Goal: Task Accomplishment & Management: Complete application form

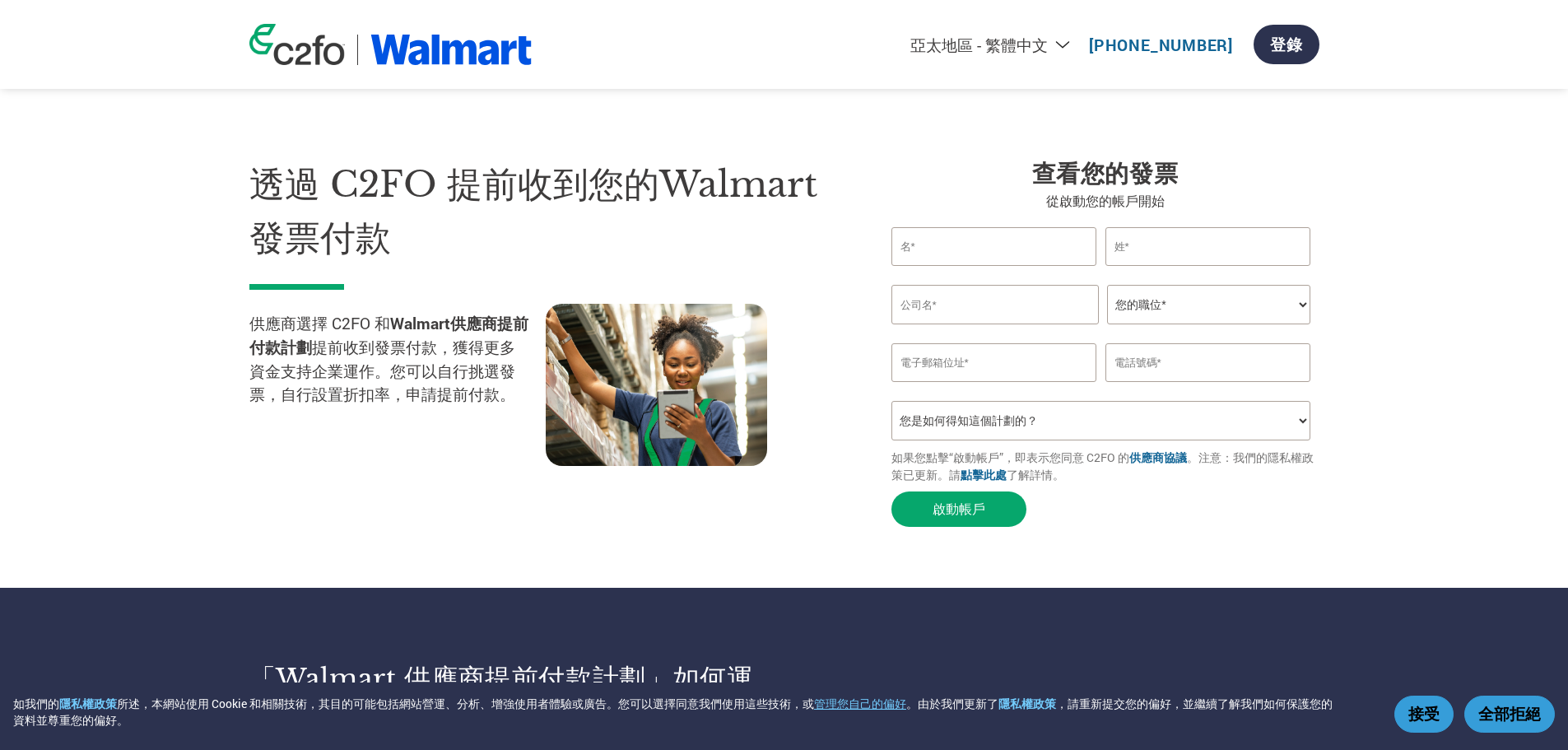
select select "zh-TW"
click at [994, 242] on input "text" at bounding box center [994, 246] width 206 height 39
type input "Hao"
click at [1159, 254] on input "text" at bounding box center [1208, 246] width 206 height 39
click at [1052, 301] on input "text" at bounding box center [995, 304] width 208 height 39
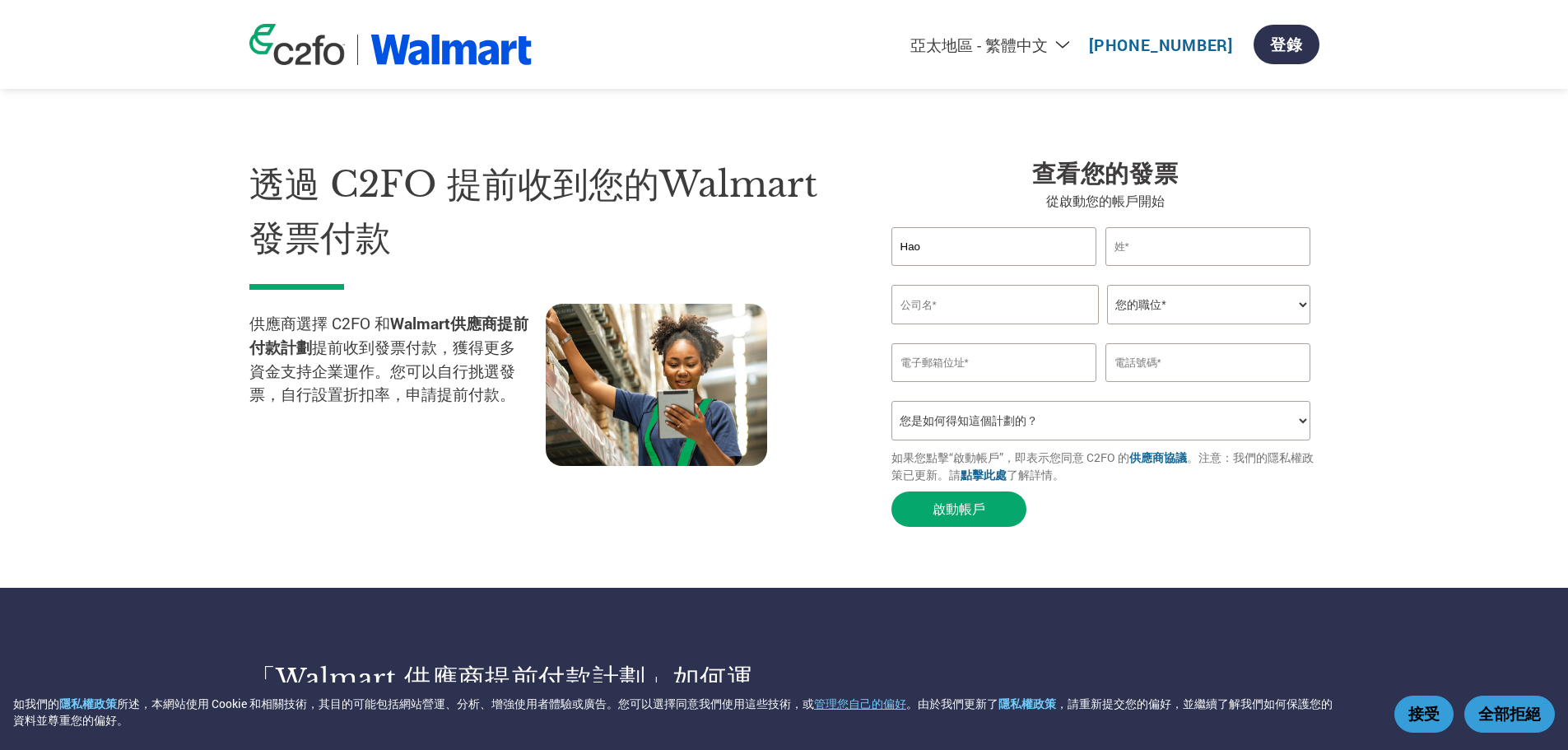
click at [1192, 265] on input "text" at bounding box center [1208, 246] width 206 height 39
type input "Hsueh"
click at [1057, 299] on input "text" at bounding box center [995, 304] width 208 height 39
drag, startPoint x: 1002, startPoint y: 313, endPoint x: 894, endPoint y: 310, distance: 108.0
click at [894, 310] on input "Browan" at bounding box center [995, 304] width 208 height 39
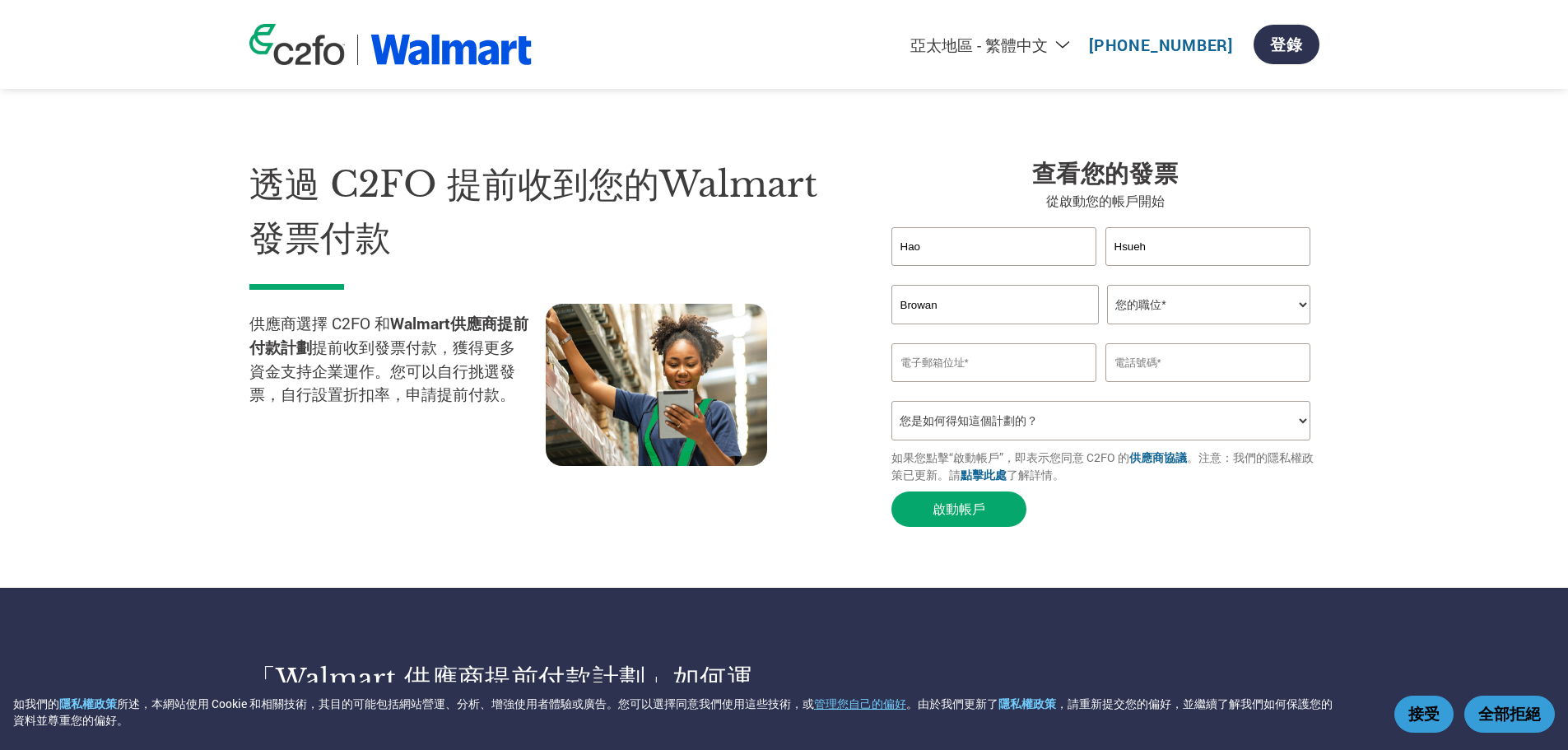
paste input "Communications Inc."
type input "Browan Communications Inc."
click at [1204, 316] on select "您的職位* CFO Controller Credit Manager Finance Director Treasurer CEO President Ow…" at bounding box center [1209, 304] width 203 height 39
select select "OTHER"
click at [1108, 289] on select "您的職位* CFO Controller Credit Manager Finance Director Treasurer CEO President Ow…" at bounding box center [1209, 304] width 203 height 39
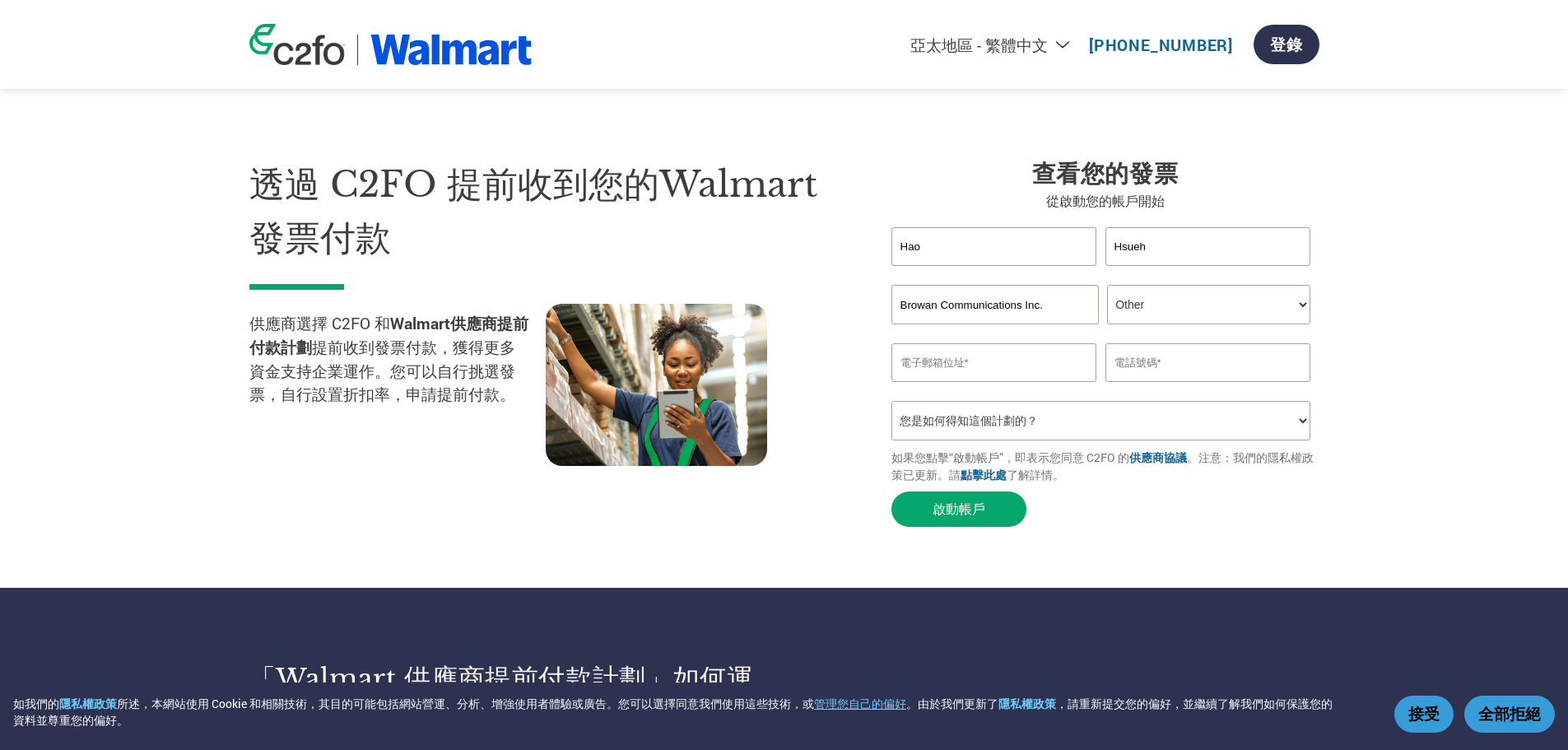
click at [1021, 381] on input "email" at bounding box center [994, 362] width 206 height 39
type input "[EMAIL_ADDRESS][DOMAIN_NAME]"
click at [1175, 379] on input "text" at bounding box center [1208, 362] width 206 height 39
click at [1174, 357] on input "text" at bounding box center [1208, 362] width 206 height 39
paste input "[PHONE_NUMBER]"
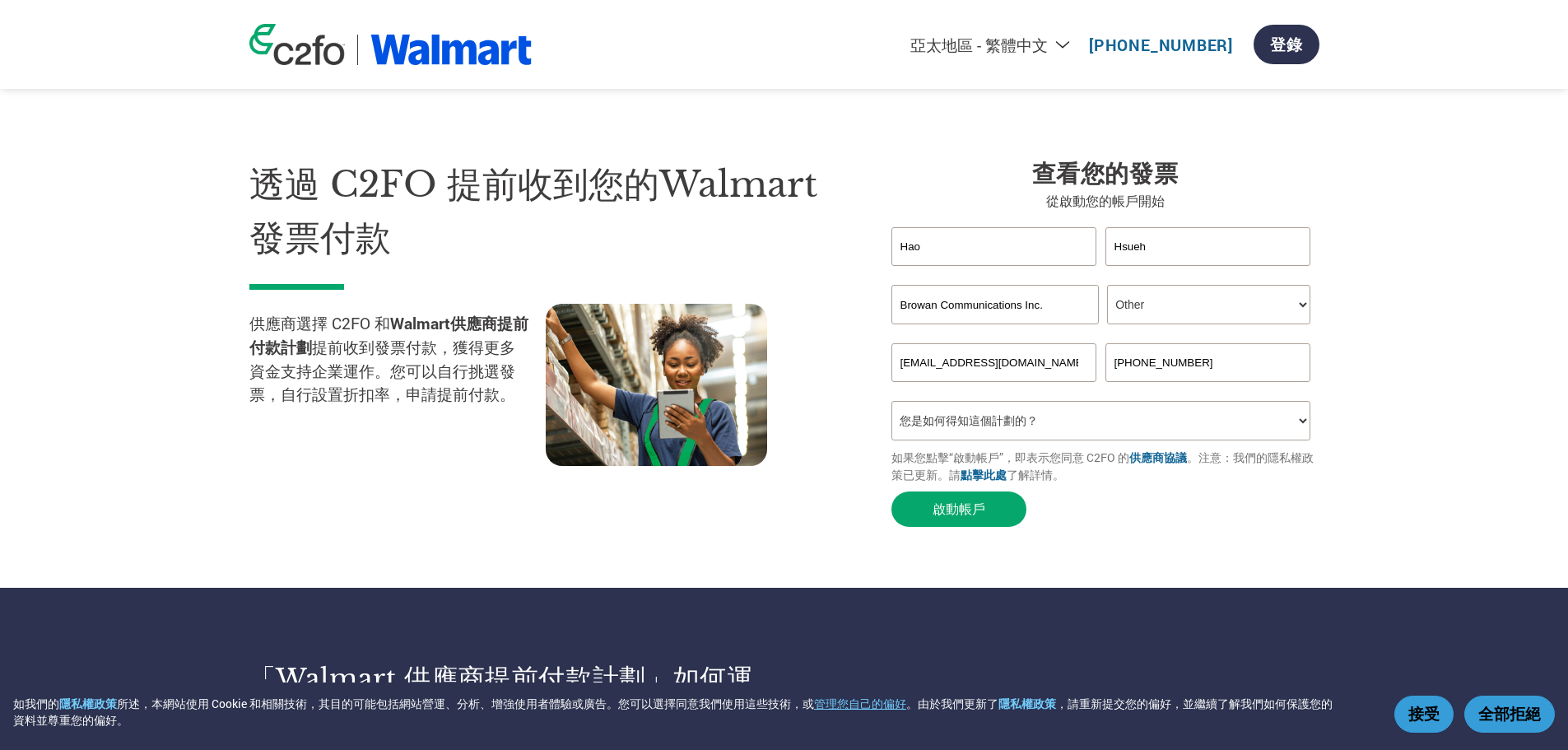
type input "[PHONE_NUMBER]"
click at [1120, 438] on select "您是如何得知這個計劃的？ 收到了信函 電子郵件 社交媒體 線上搜尋 家人／朋友／熟人告知 活動中瞭解 Other" at bounding box center [1101, 420] width 420 height 39
select select "Other"
click at [892, 410] on select "您是如何得知這個計劃的？ 收到了信函 電子郵件 社交媒體 線上搜尋 家人／朋友／熟人告知 活動中瞭解 Other" at bounding box center [1101, 420] width 420 height 39
click at [723, 492] on div "透過 C2FO 提前收到您的Walmart發票付款 供應商選擇 C2FO 和 Walmart供應商提前付款計劃 提前收到發票付款，獲得更多資金支持企業運作。您…" at bounding box center [558, 346] width 617 height 377
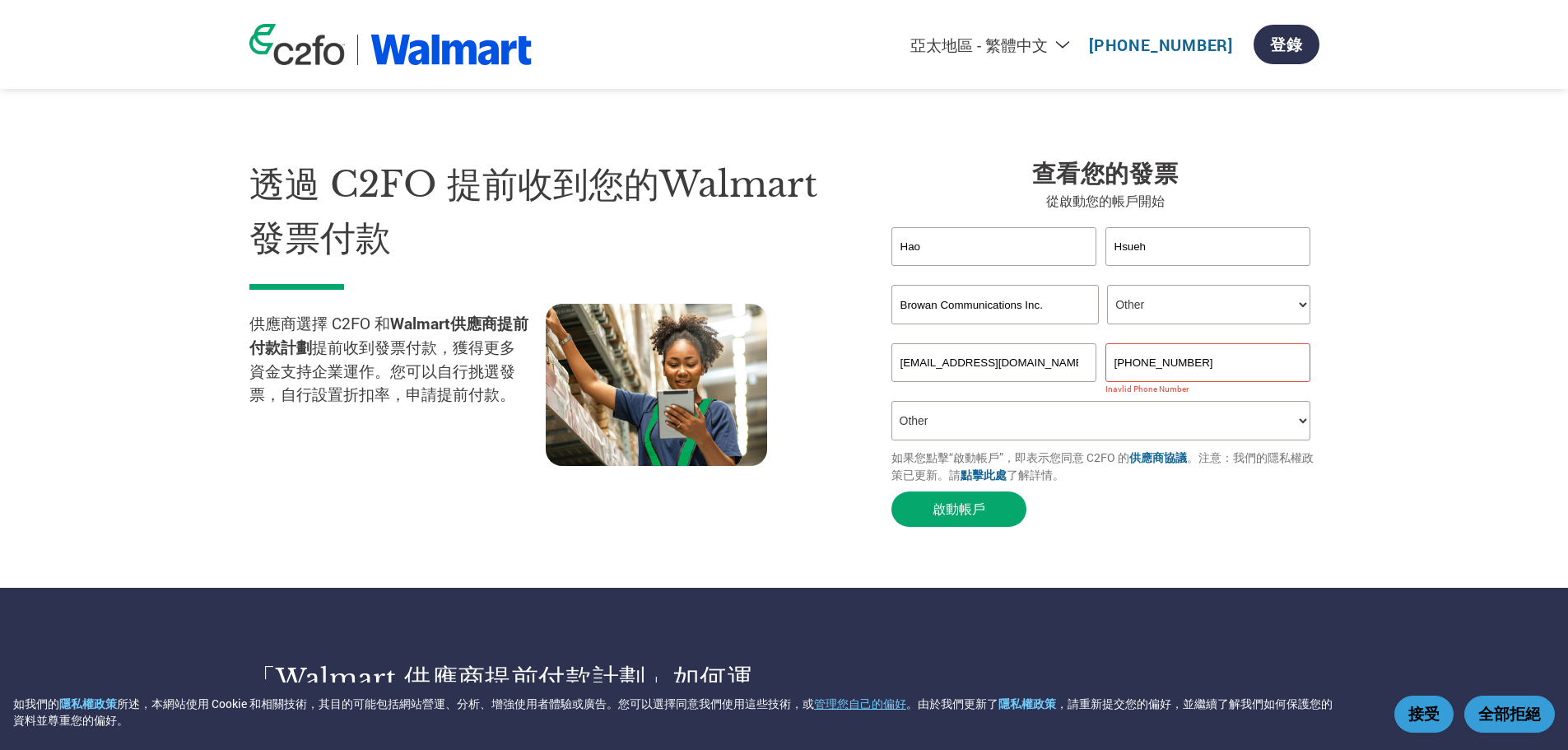
click at [1160, 363] on input "[PHONE_NUMBER]" at bounding box center [1208, 362] width 206 height 39
click at [1014, 438] on select "您是如何得知這個計劃的？ 收到了信函 電子郵件 社交媒體 線上搜尋 家人／朋友／熟人告知 活動中瞭解 Other" at bounding box center [1101, 420] width 420 height 39
click at [1159, 373] on input "[PHONE_NUMBER]" at bounding box center [1208, 362] width 206 height 39
click at [1122, 370] on input "[PHONE_NUMBER]" at bounding box center [1208, 362] width 206 height 39
click at [1198, 369] on input "[PHONE_NUMBER]" at bounding box center [1208, 362] width 206 height 39
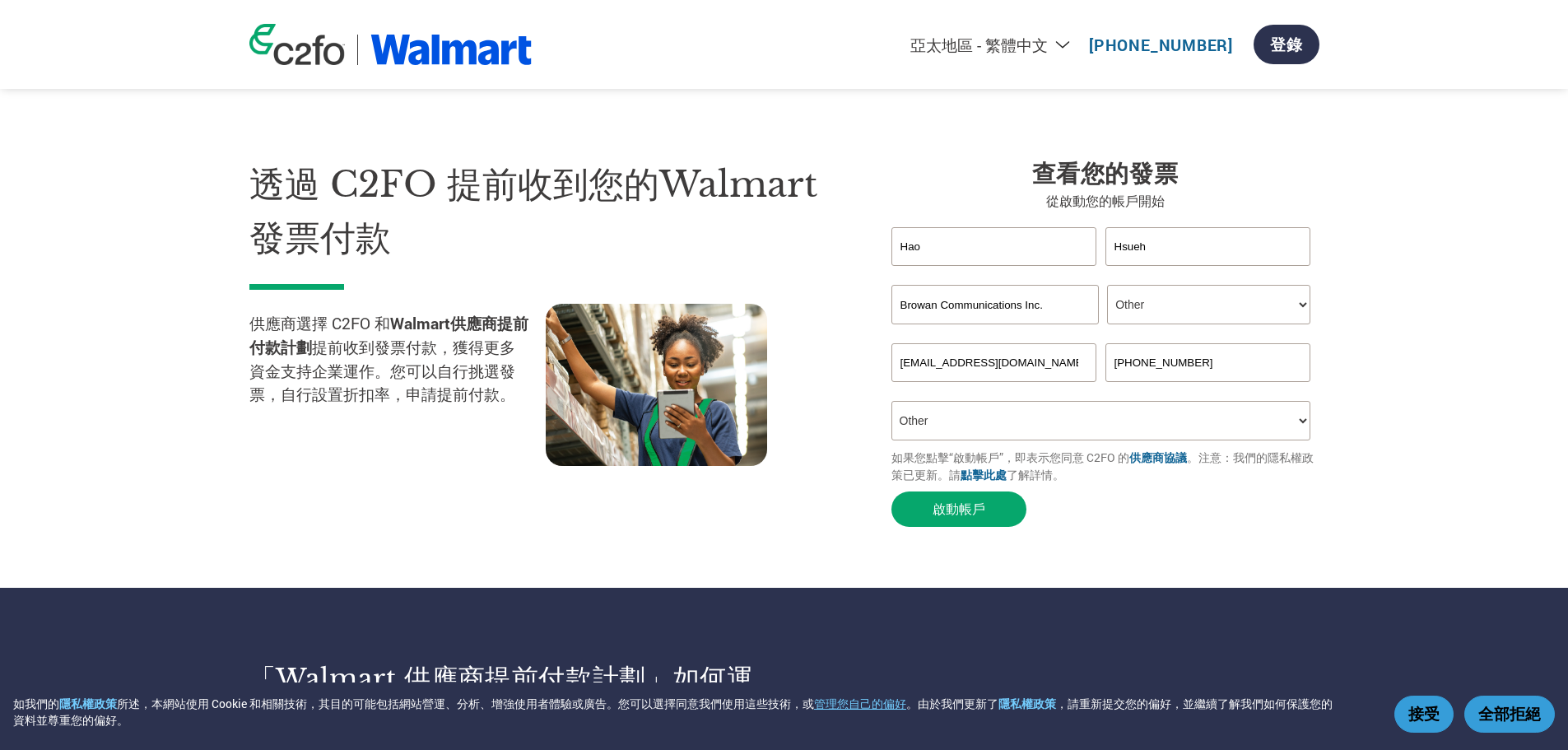
click at [1149, 369] on input "[PHONE_NUMBER]" at bounding box center [1208, 362] width 206 height 39
type input "88636006899"
click at [963, 527] on button "啟動帳戶" at bounding box center [959, 509] width 135 height 35
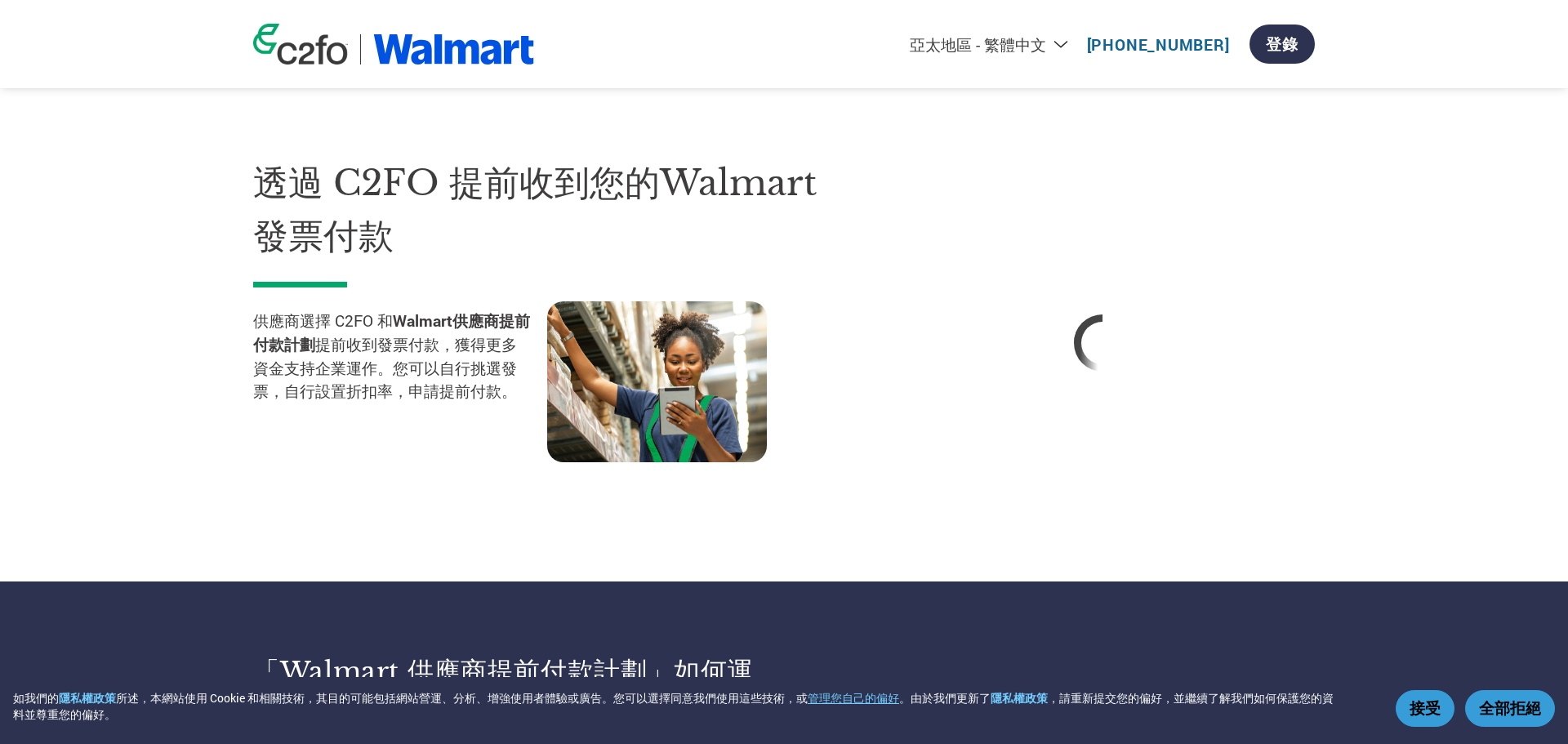
select select "zh-TW"
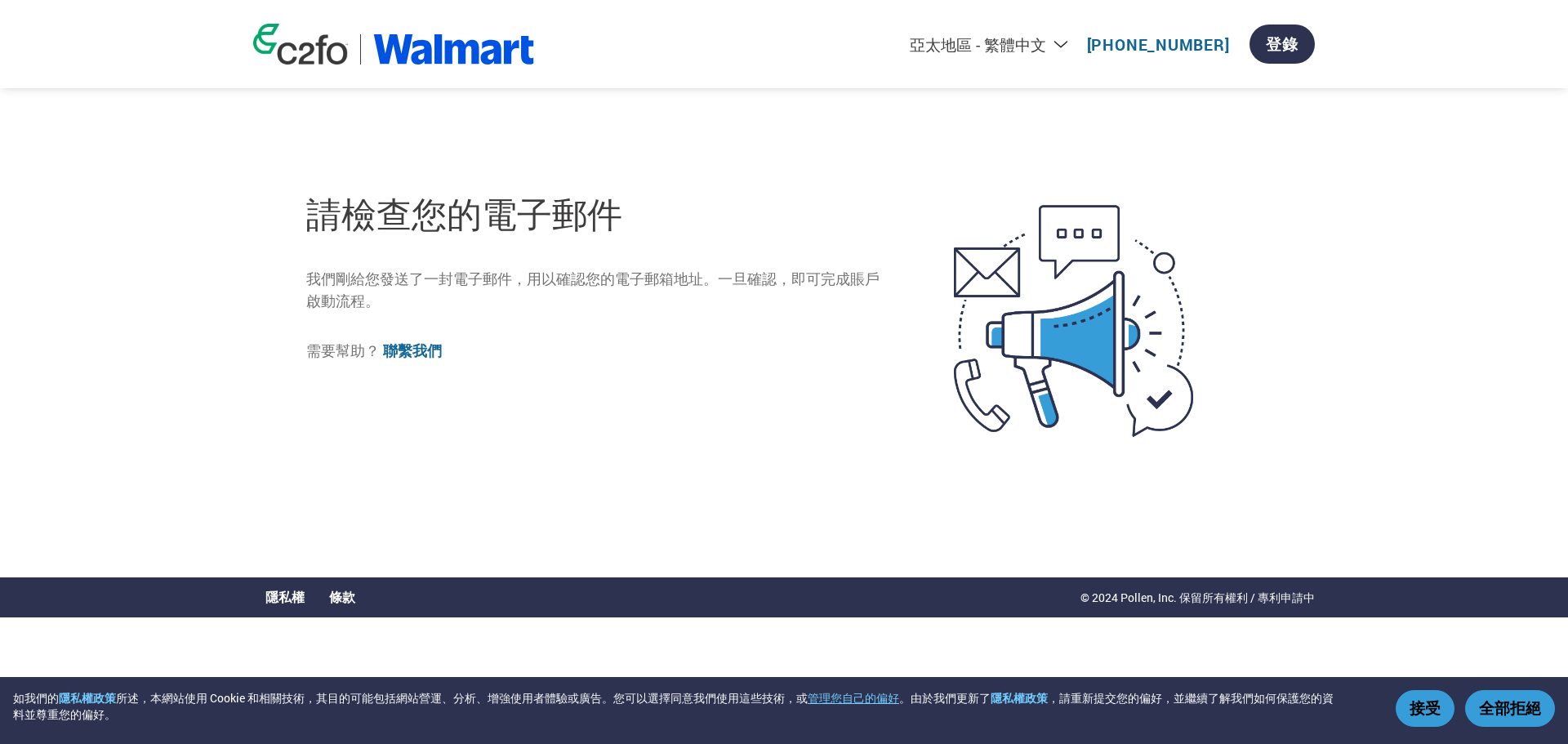
click at [828, 412] on div "請檢查您的電子郵件 我們剛給您發送了一封電子郵件，用以確認您的電子郵箱地址。一旦確認，即可完成賬戶啟動流程。 需要幫助？ 聯繫我們" at bounding box center [596, 321] width 580 height 291
select select "zh-TW"
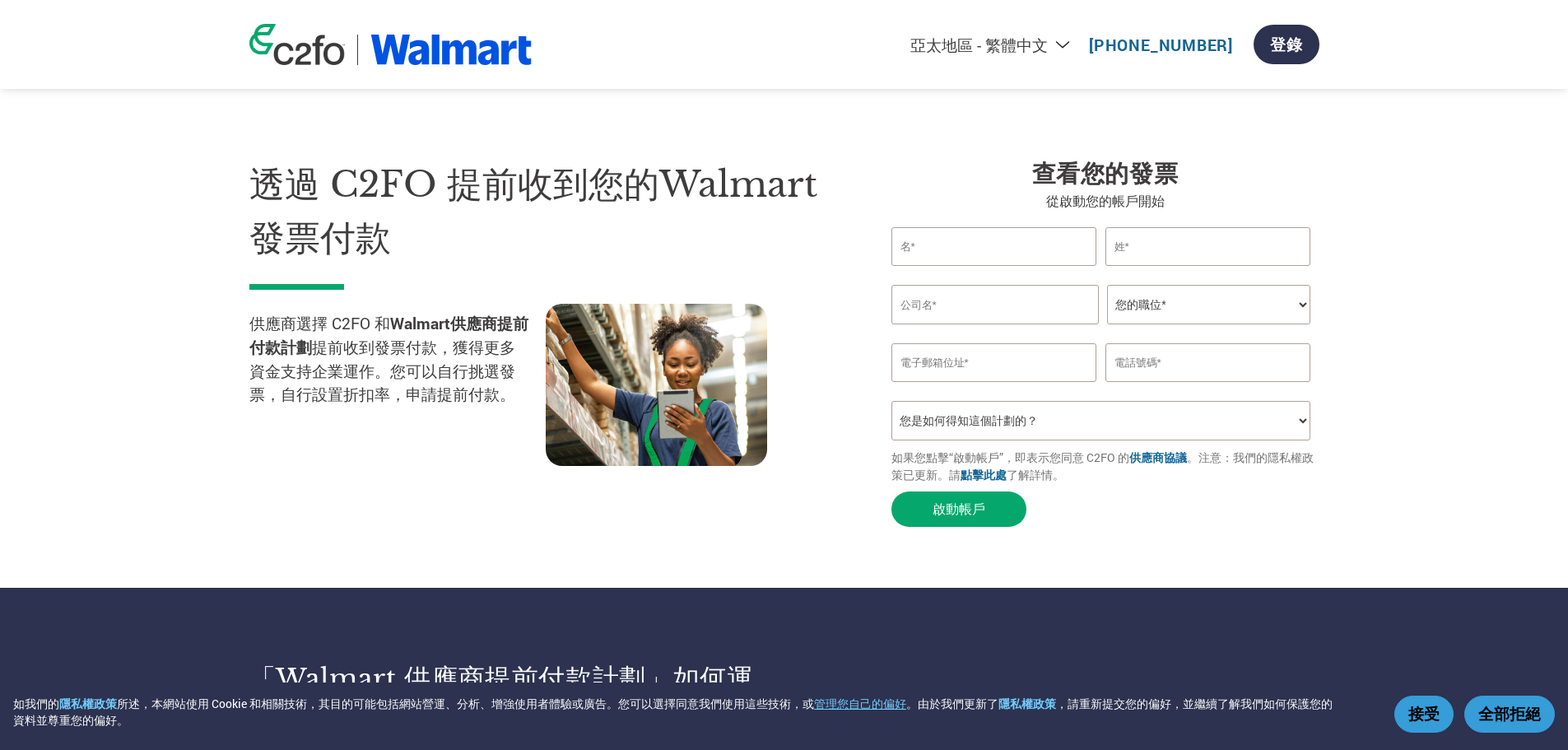
click at [1016, 255] on input "text" at bounding box center [994, 246] width 206 height 39
type input "Hao"
click at [1155, 248] on input "text" at bounding box center [1208, 246] width 206 height 39
type input "Hsueh"
click at [997, 297] on input "text" at bounding box center [995, 304] width 208 height 39
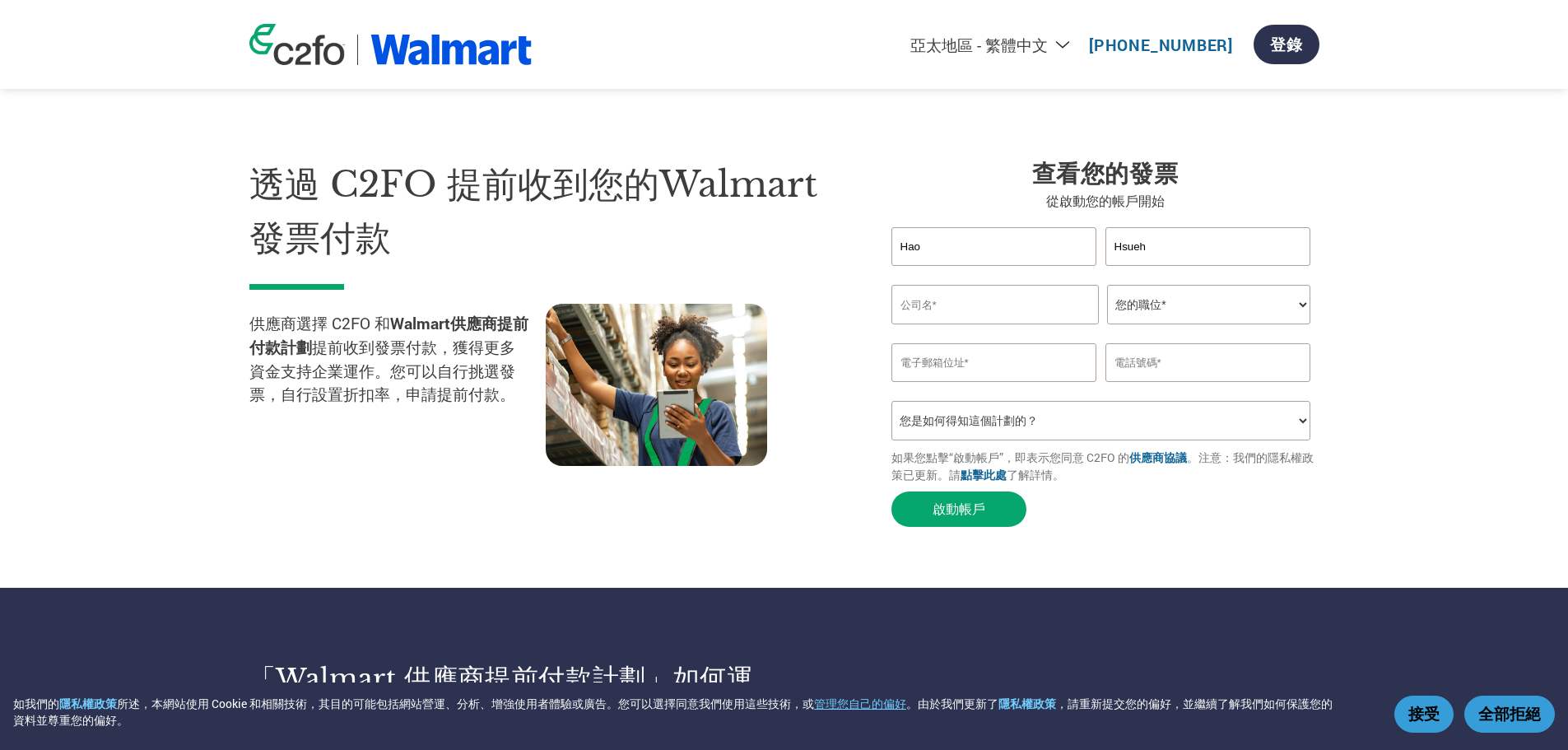
type input "Browan Communications Inc."
click at [1172, 294] on select "您的職位* CFO Controller Credit Manager Finance Director Treasurer CEO President Ow…" at bounding box center [1209, 304] width 203 height 39
select select "OTHER"
click at [1108, 289] on select "您的職位* CFO Controller Credit Manager Finance Director Treasurer CEO President Ow…" at bounding box center [1209, 304] width 203 height 39
click at [979, 379] on input "email" at bounding box center [994, 362] width 206 height 39
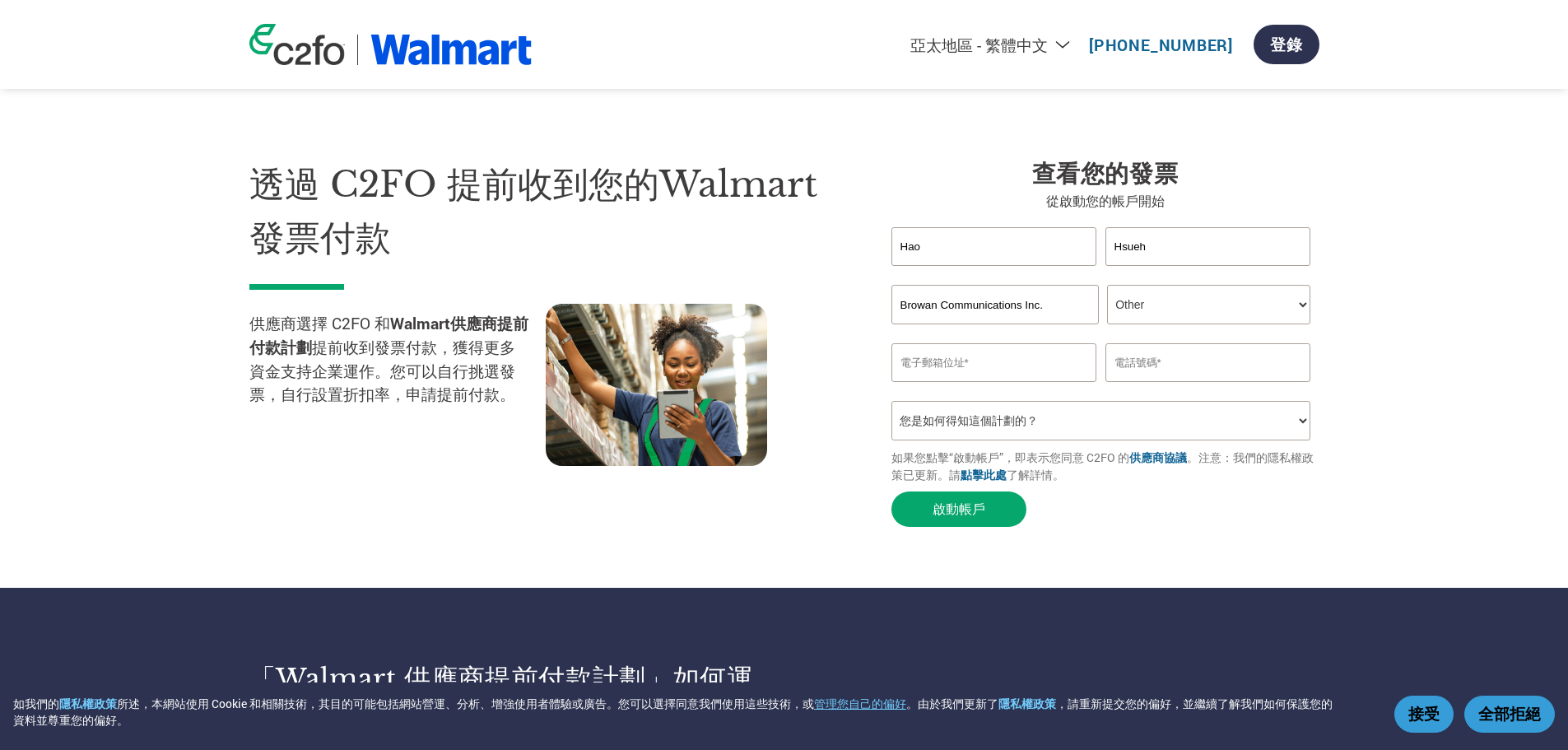
type input "[EMAIL_ADDRESS][DOMAIN_NAME]"
drag, startPoint x: 1036, startPoint y: 371, endPoint x: 884, endPoint y: 373, distance: 152.0
click at [884, 373] on div "查看您的發票 從啟動您的帳戶開始 [PERSON_NAME] Invalid first name or first name is too long Inv…" at bounding box center [1094, 346] width 453 height 377
click at [1174, 571] on section "透過 C2FO 提前收到您的Walmart發票付款 供應商選擇 C2FO 和 Walmart供應商提前付款計劃 提前收到發票付款，獲得更多資金支持企業運作。您…" at bounding box center [784, 326] width 1568 height 522
click at [1144, 369] on input "text" at bounding box center [1208, 362] width 206 height 39
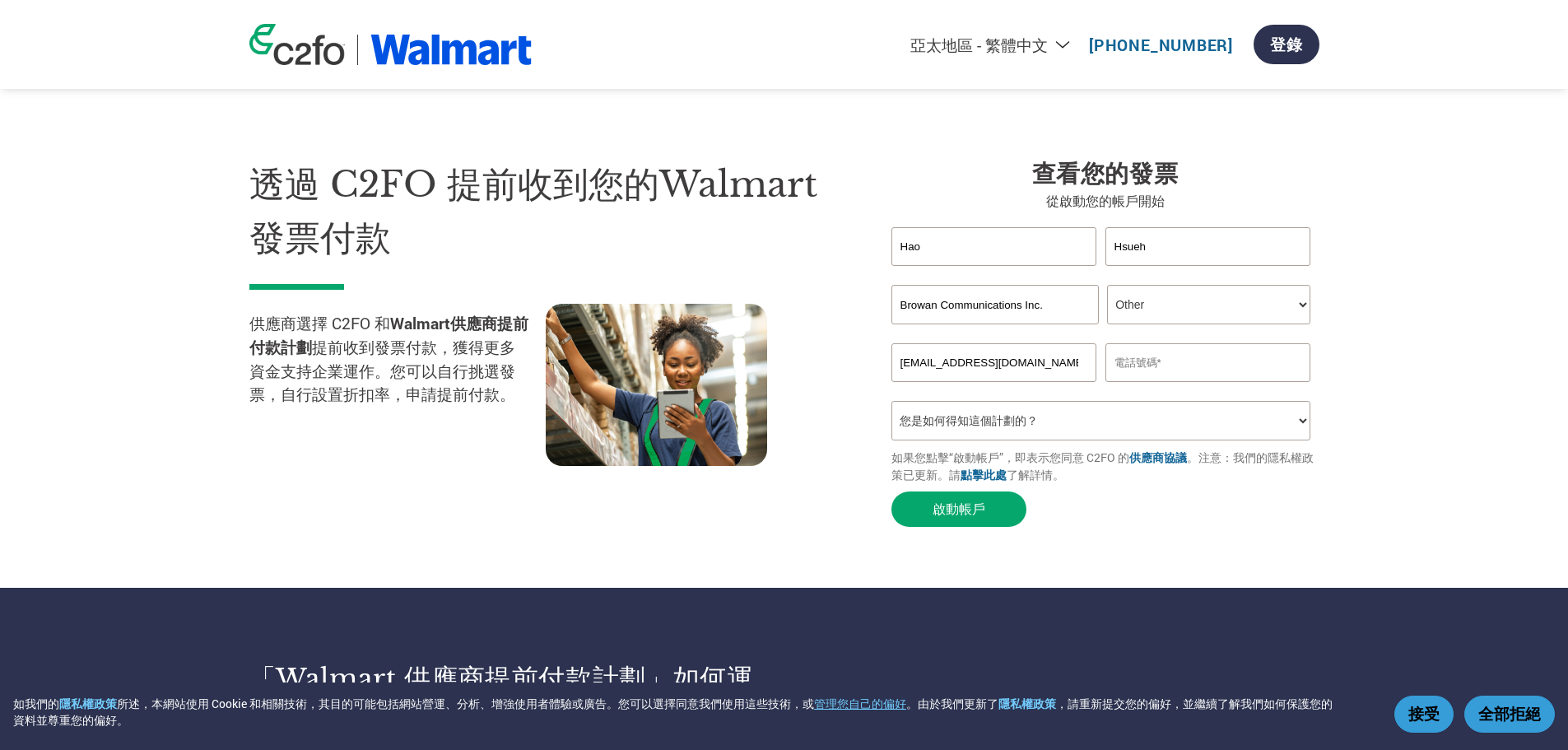
type input "88636006899"
click at [991, 429] on select "您是如何得知這個計劃的？ 收到了信函 電子郵件 社交媒體 線上搜尋 家人／朋友／熟人告知 活動中瞭解 Other" at bounding box center [1101, 420] width 420 height 39
select select "Other"
click at [892, 410] on select "您是如何得知這個計劃的？ 收到了信函 電子郵件 社交媒體 線上搜尋 家人／朋友／熟人告知 活動中瞭解 Other" at bounding box center [1101, 420] width 420 height 39
click at [847, 574] on section "透過 C2FO 提前收到您的Walmart發票付款 供應商選擇 C2FO 和 Walmart供應商提前付款計劃 提前收到發票付款，獲得更多資金支持企業運作。您…" at bounding box center [784, 326] width 1568 height 522
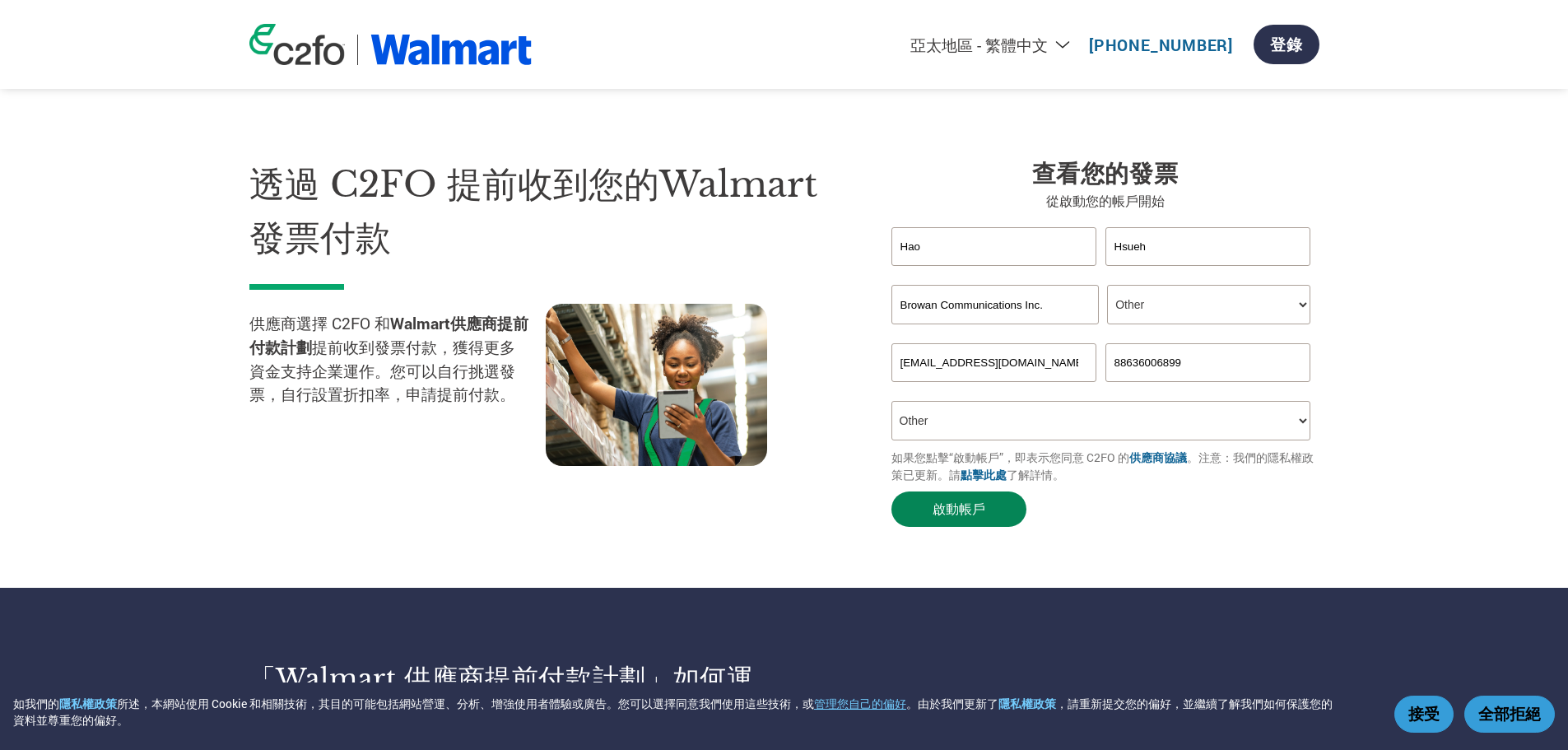
click at [956, 514] on button "啟動帳戶" at bounding box center [959, 509] width 135 height 35
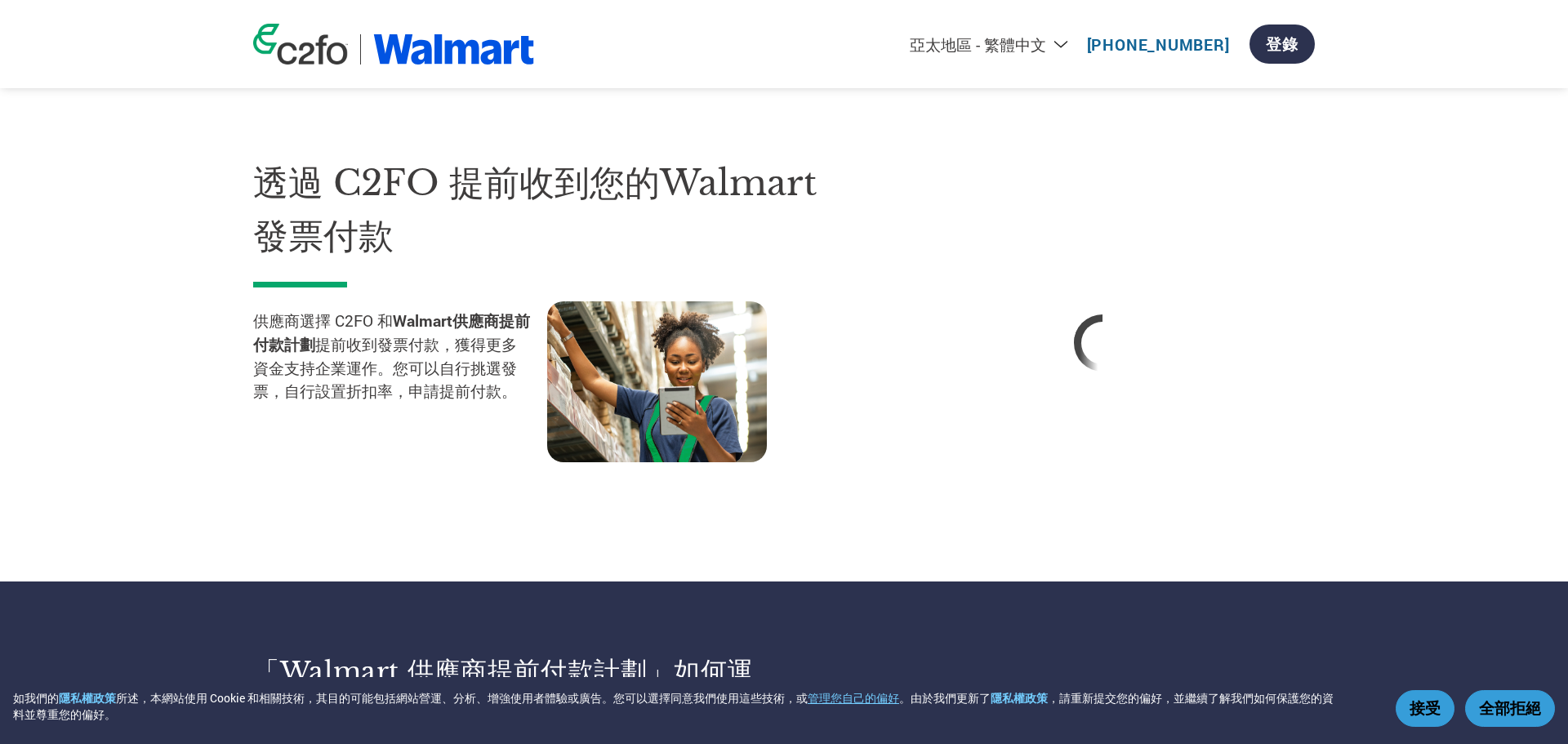
select select "zh-TW"
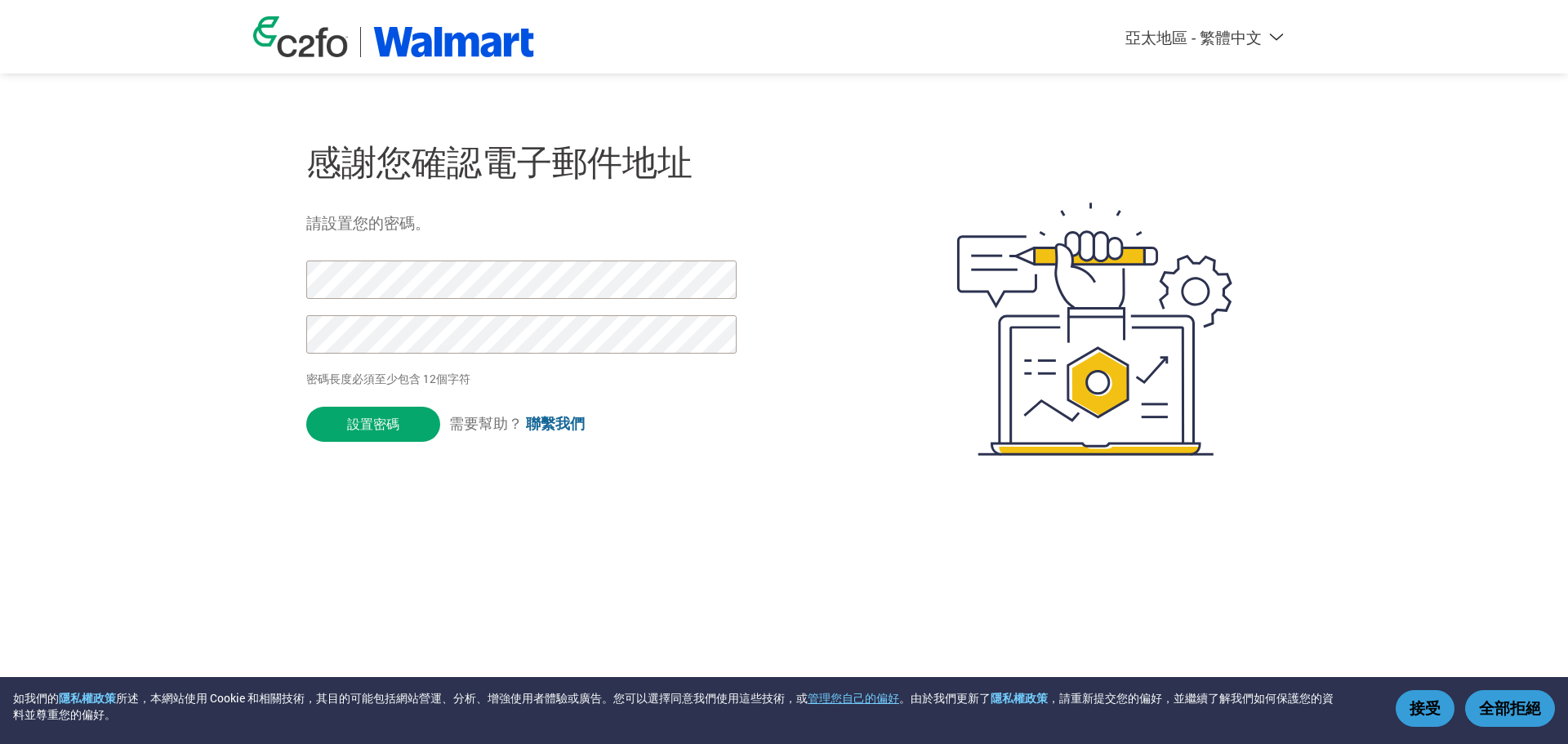
select select "zh-TW"
click at [380, 427] on input "設置密碼" at bounding box center [373, 424] width 134 height 35
